Goal: Task Accomplishment & Management: Manage account settings

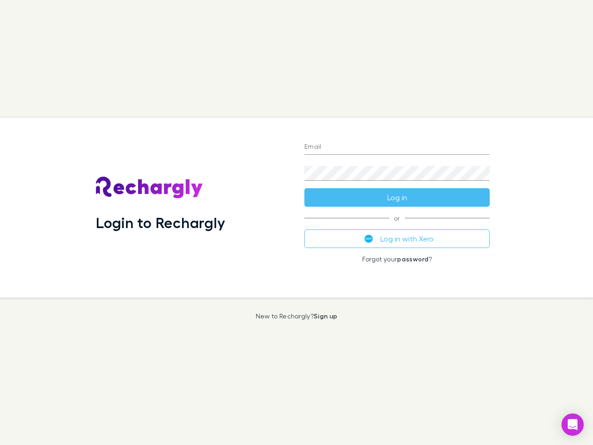
click at [296, 222] on div "Login to Rechargly" at bounding box center [192, 208] width 208 height 180
click at [397, 147] on input "Email" at bounding box center [396, 147] width 185 height 15
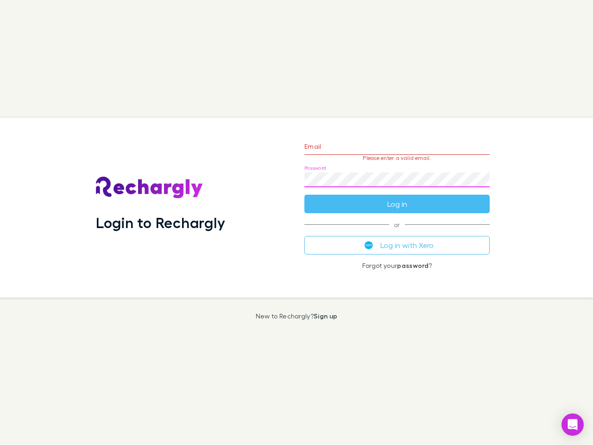
click at [397, 197] on form "Email Please enter a valid email. Password Log in" at bounding box center [396, 172] width 185 height 81
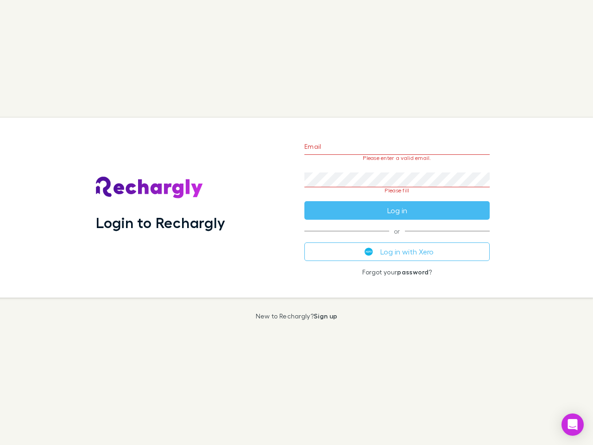
click at [397, 238] on div "Email Please enter a valid email. Password Please fill Log in or Log in with Xe…" at bounding box center [397, 208] width 200 height 180
click at [572, 424] on icon "Open Intercom Messenger" at bounding box center [573, 424] width 10 height 11
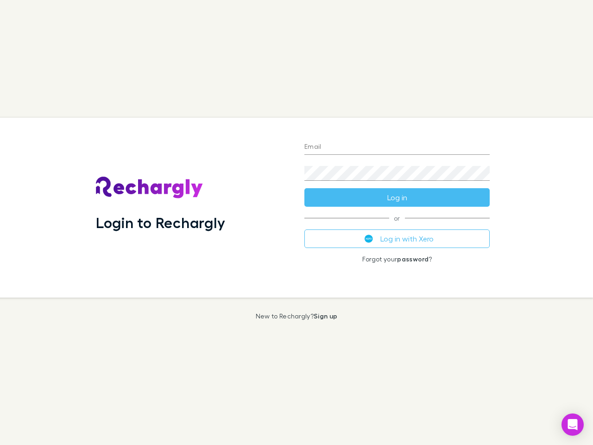
click at [296, 222] on div "Login to Rechargly" at bounding box center [192, 208] width 208 height 180
click at [397, 147] on input "Email" at bounding box center [396, 147] width 185 height 15
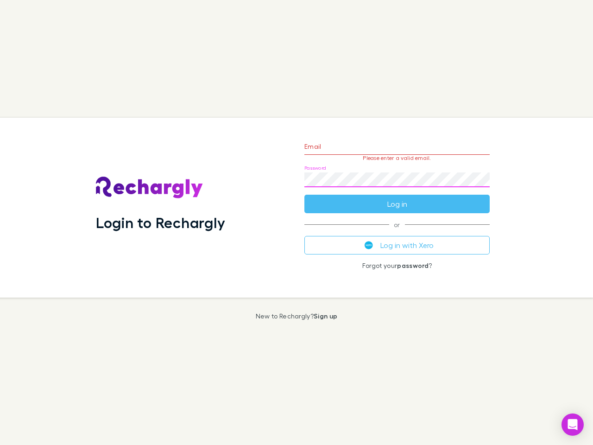
click at [397, 197] on form "Email Please enter a valid email. Password Log in" at bounding box center [396, 172] width 185 height 81
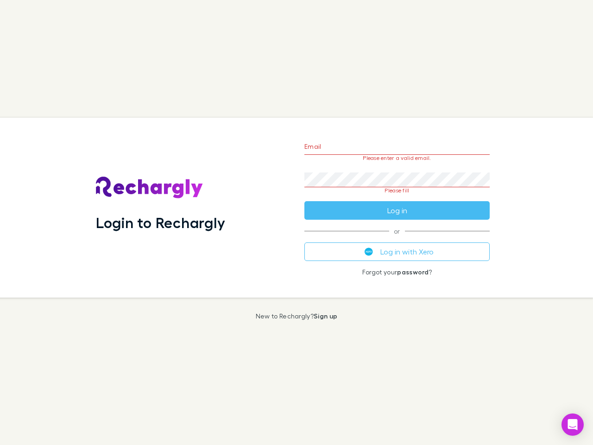
click at [397, 238] on div "Email Please enter a valid email. Password Please fill Log in or Log in with Xe…" at bounding box center [397, 208] width 200 height 180
click at [572, 424] on icon "Open Intercom Messenger" at bounding box center [573, 424] width 10 height 11
